Goal: Information Seeking & Learning: Learn about a topic

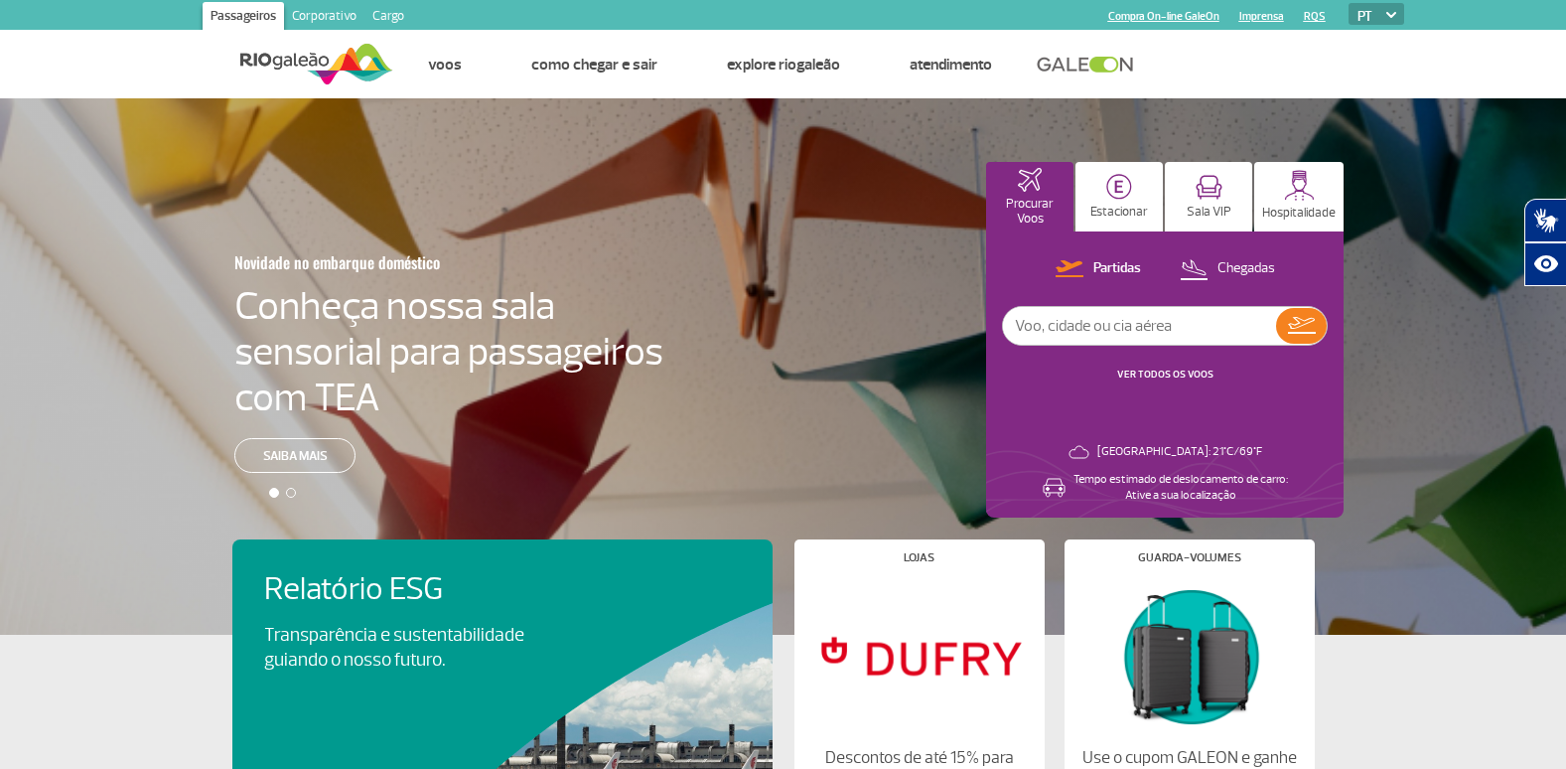
click at [476, 16] on section "Passageiros Corporativo Cargo Compra On-line GaleOn Imprensa RQS PT ENG ESP" at bounding box center [783, 15] width 1271 height 30
click at [318, 19] on link "Corporativo" at bounding box center [324, 18] width 80 height 32
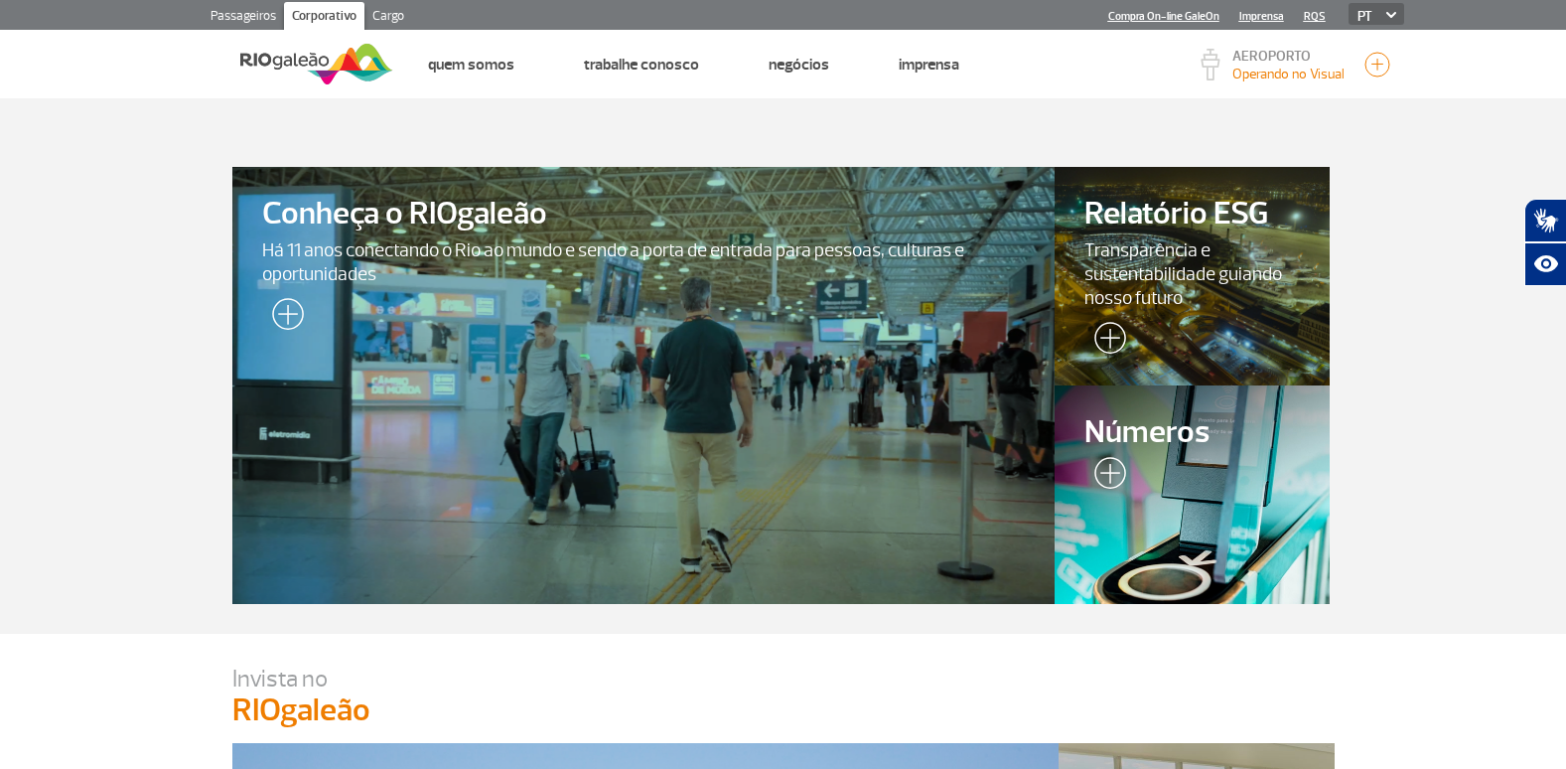
click at [1167, 492] on div at bounding box center [1192, 494] width 280 height 222
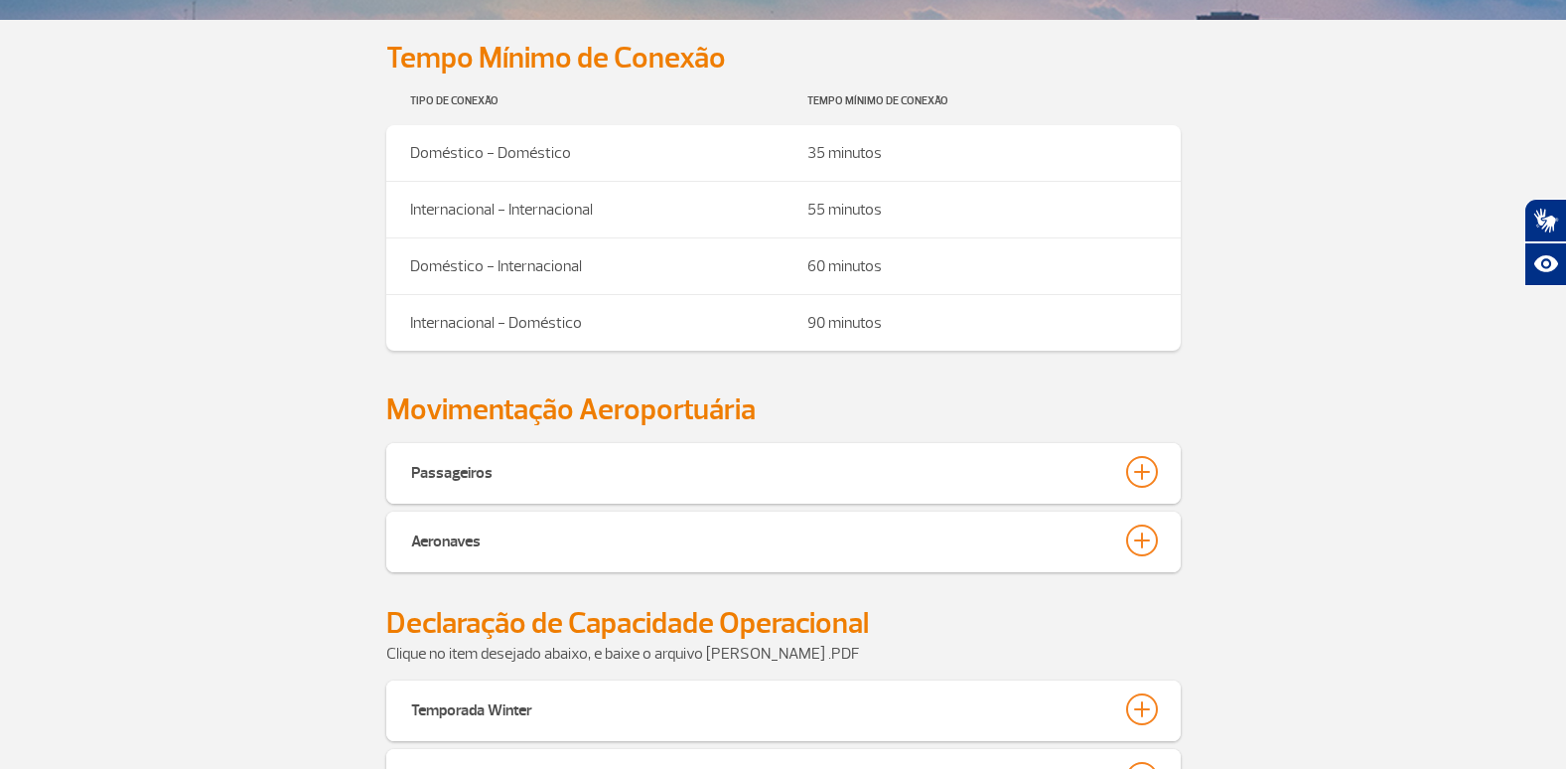
scroll to position [695, 0]
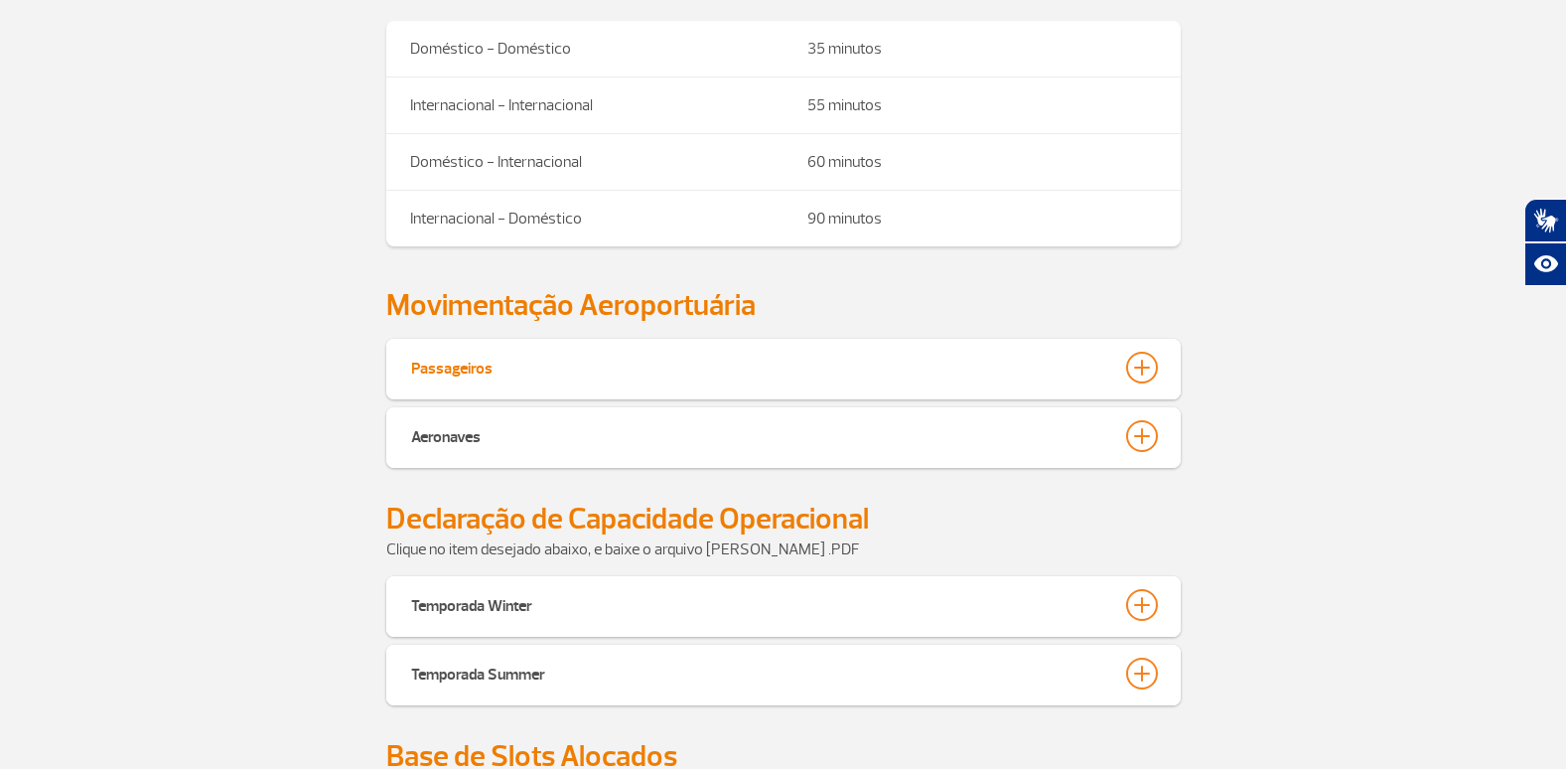
click at [1157, 368] on div at bounding box center [1142, 367] width 32 height 32
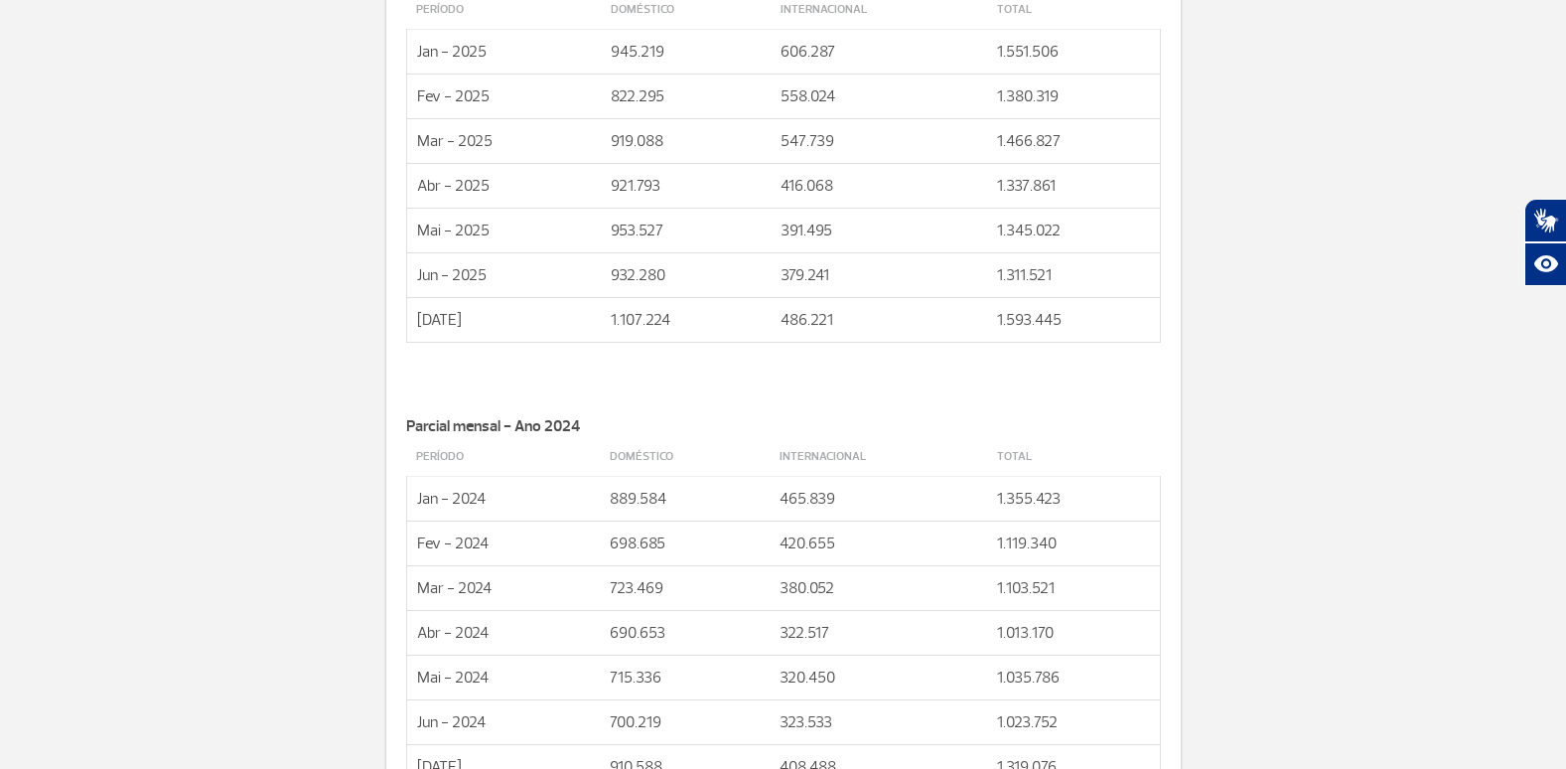
scroll to position [894, 0]
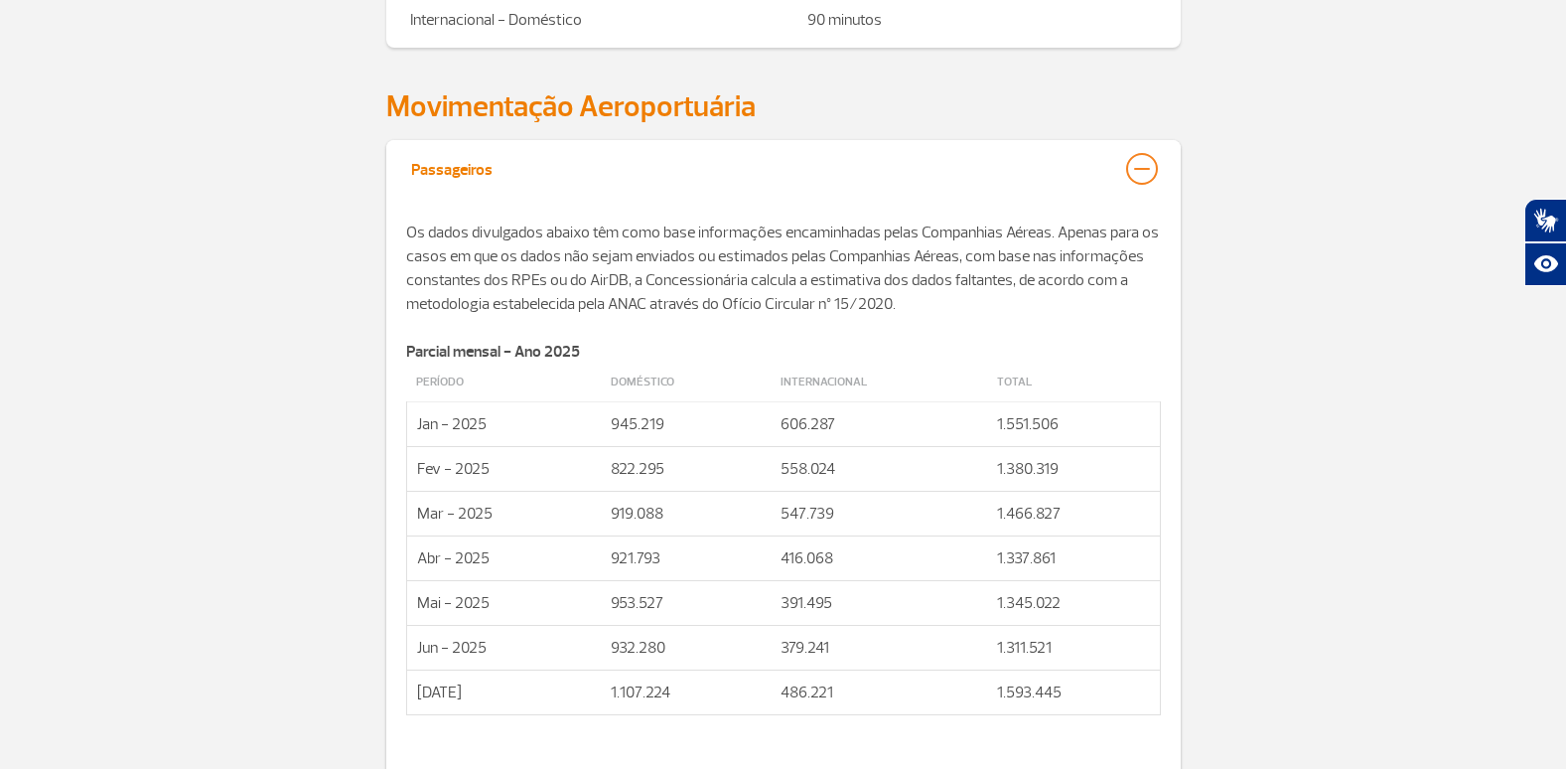
click at [1143, 176] on div at bounding box center [1142, 169] width 32 height 32
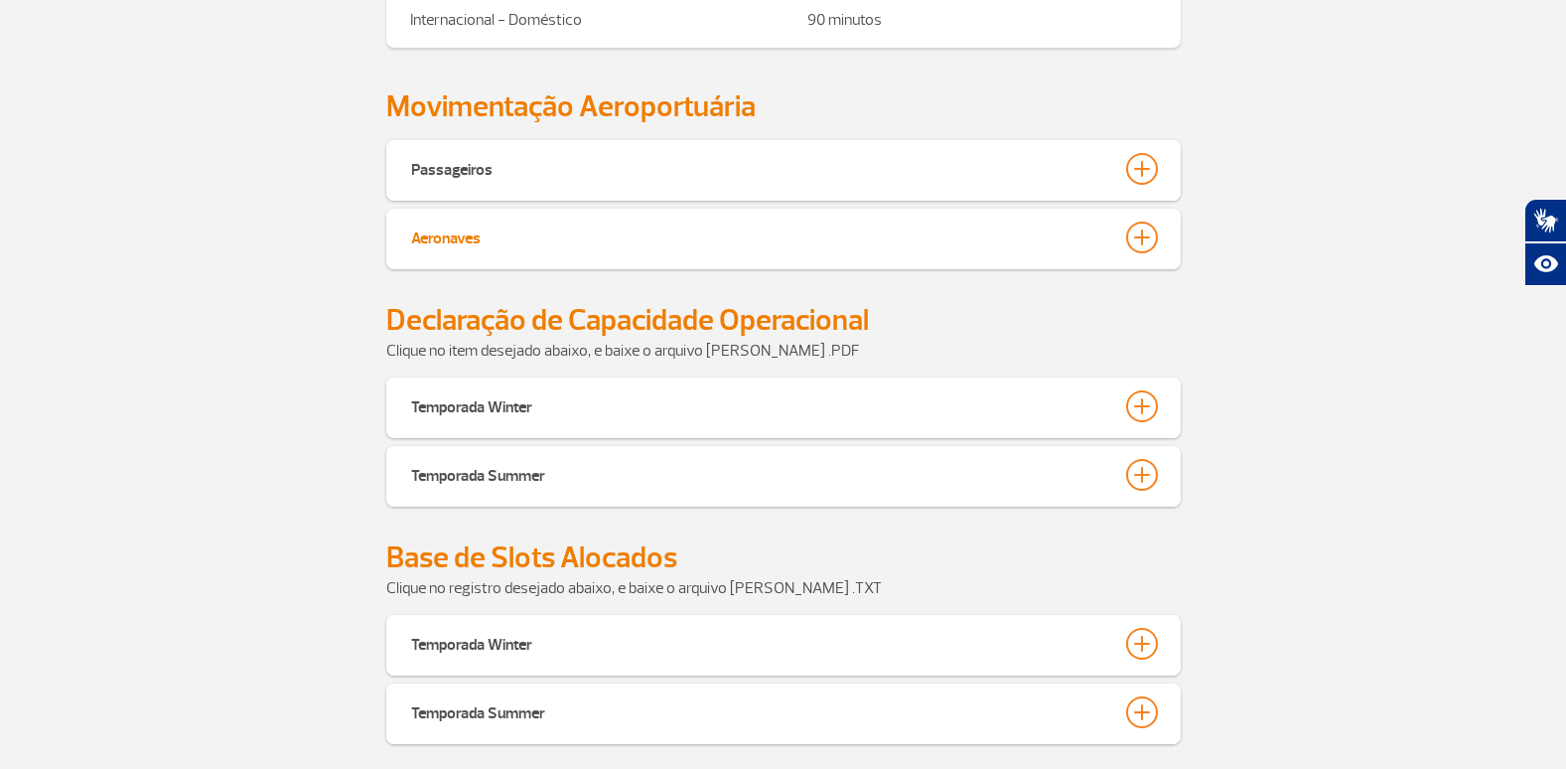
click at [1145, 227] on div at bounding box center [1142, 237] width 32 height 32
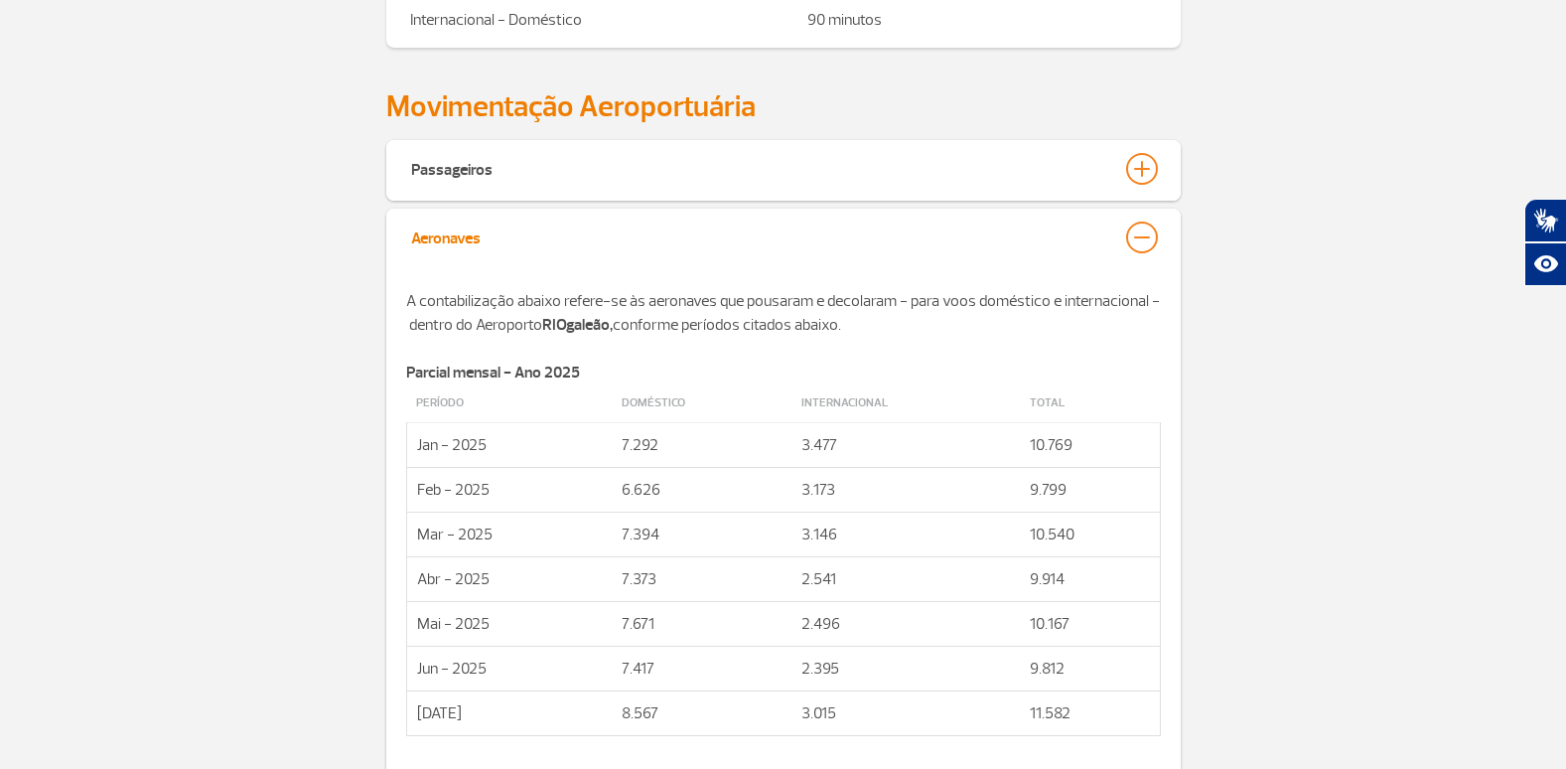
click at [1142, 251] on div at bounding box center [1142, 237] width 32 height 32
